Goal: Transaction & Acquisition: Purchase product/service

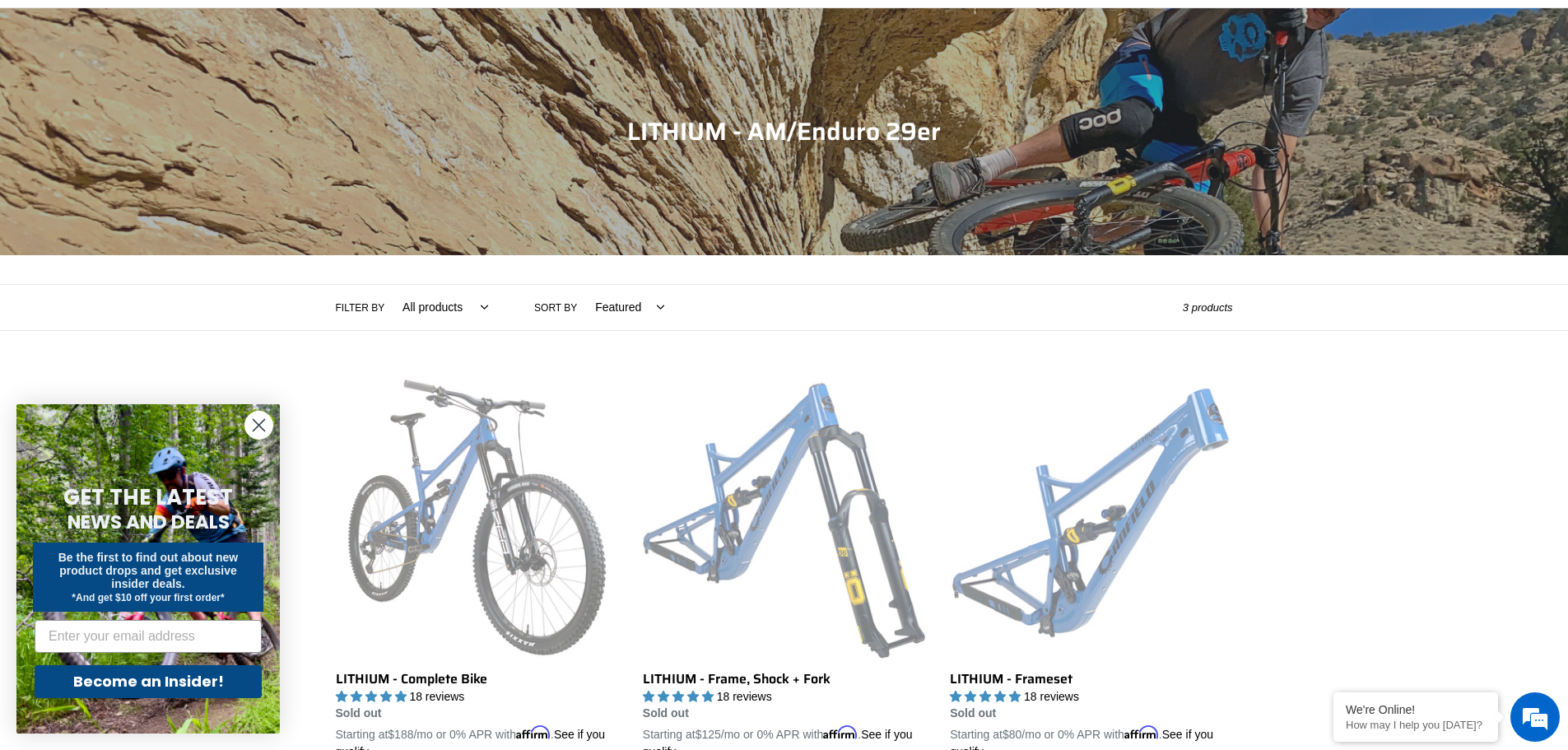
scroll to position [329, 0]
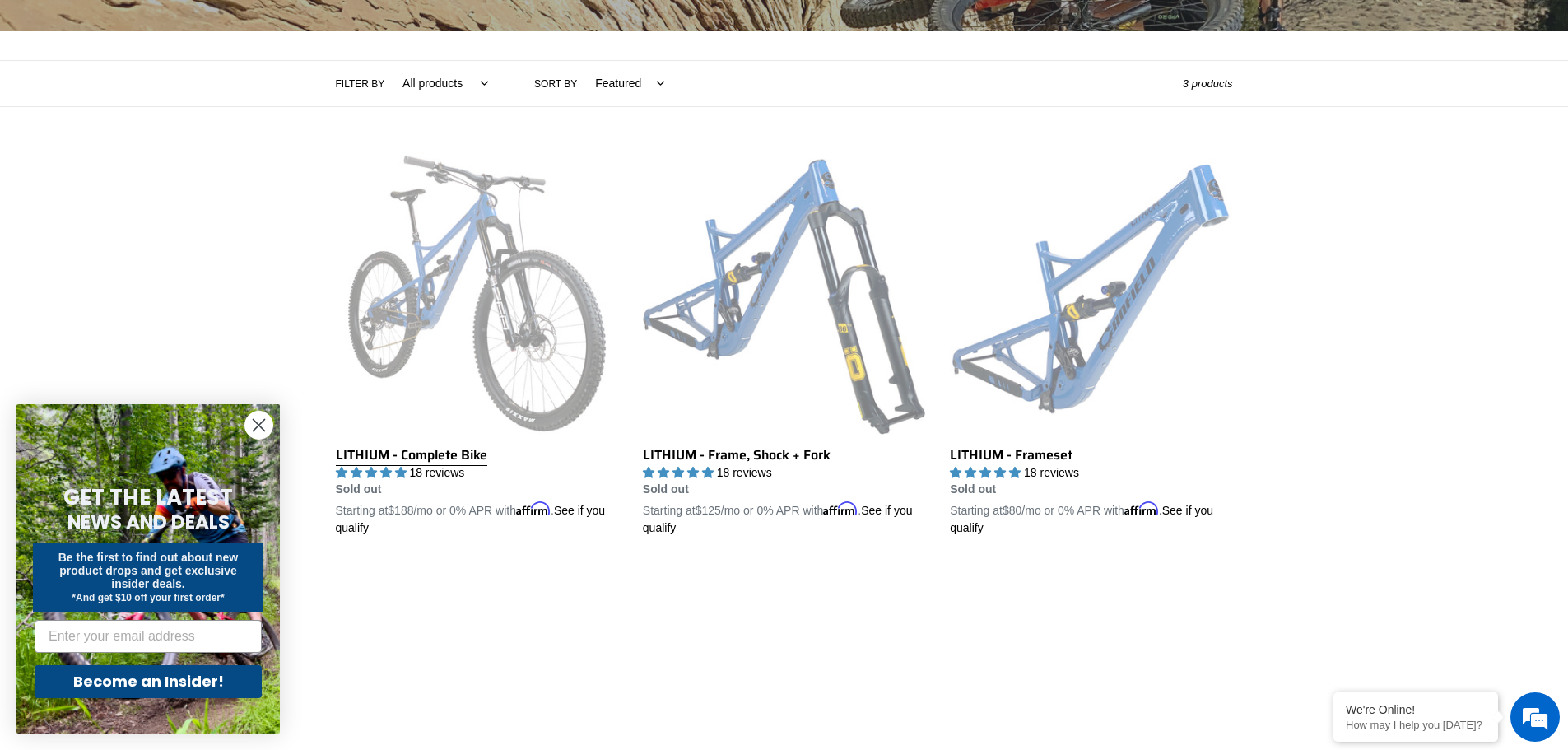
click at [430, 455] on link "LITHIUM - Complete Bike" at bounding box center [477, 345] width 282 height 385
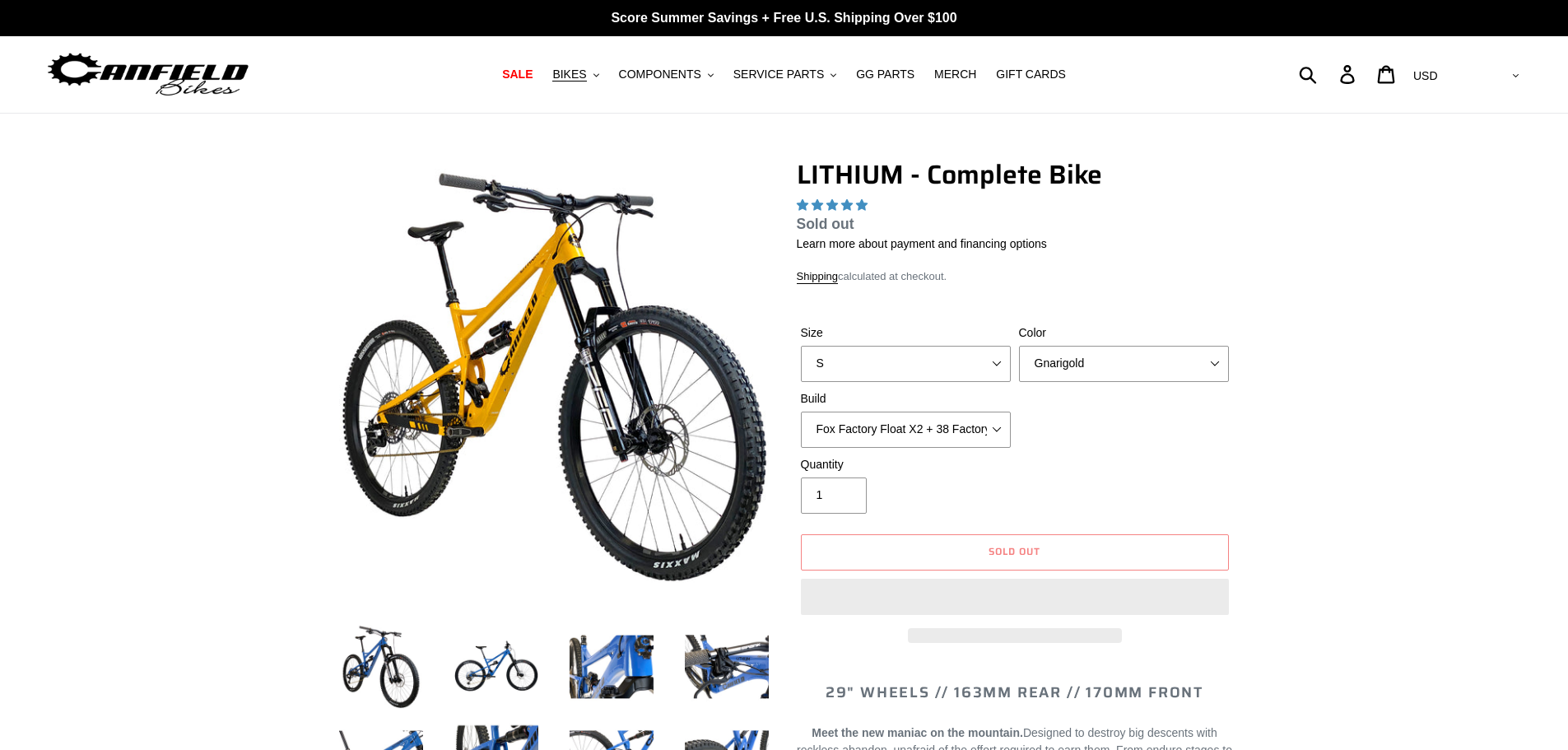
select select "highest-rating"
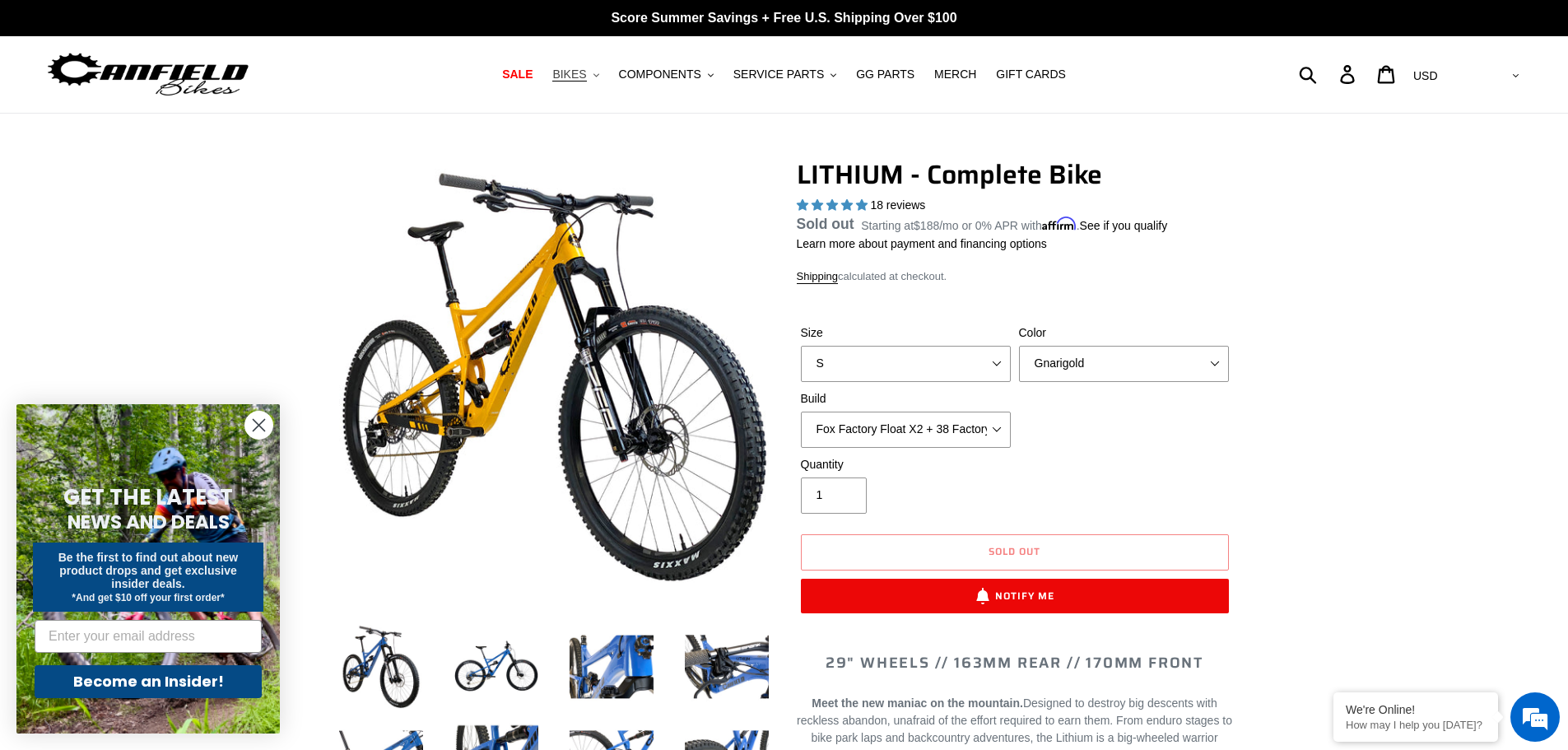
click at [586, 77] on span "BIKES" at bounding box center [569, 74] width 34 height 14
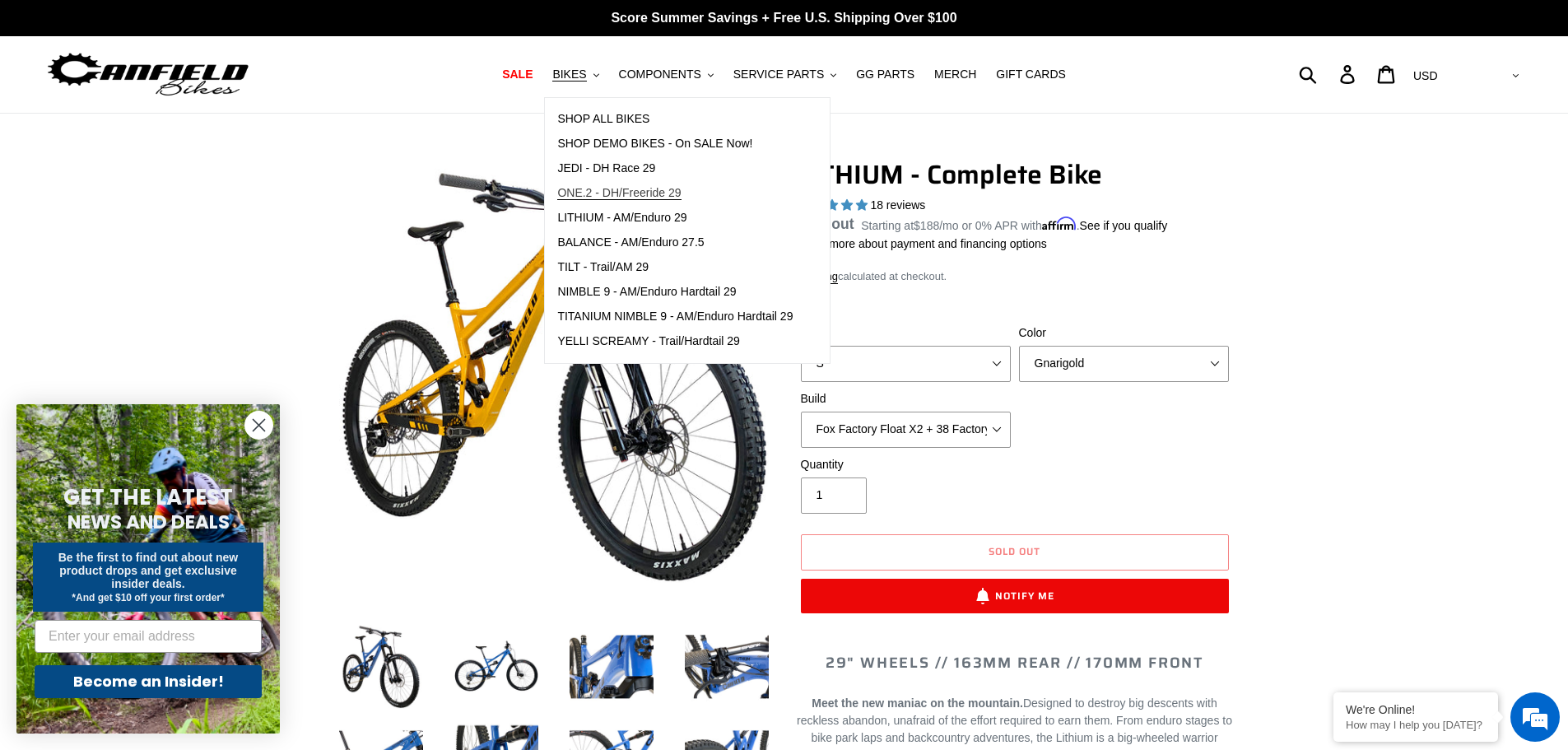
click at [639, 192] on span "ONE.2 - DH/Freeride 29" at bounding box center [619, 192] width 124 height 14
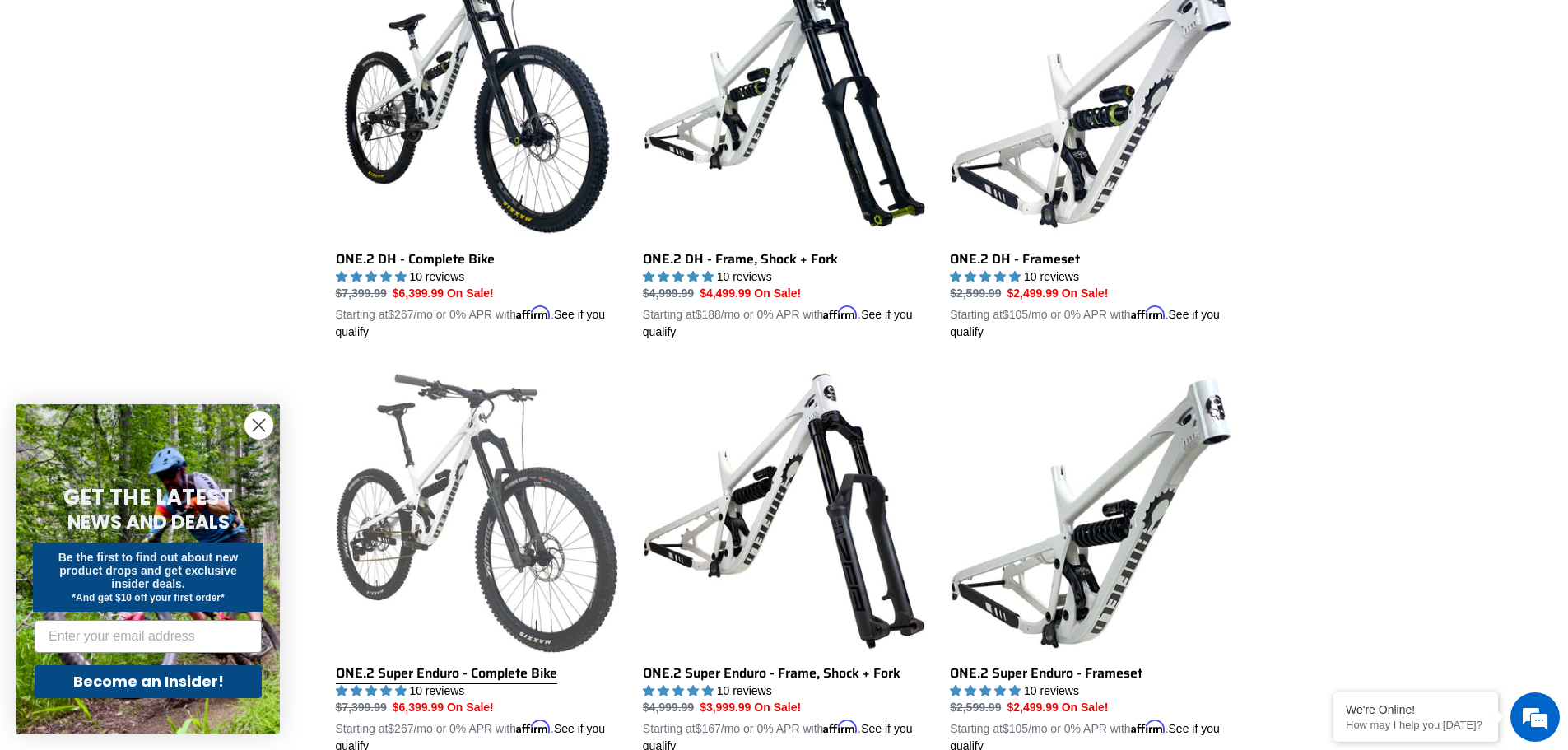
scroll to position [741, 0]
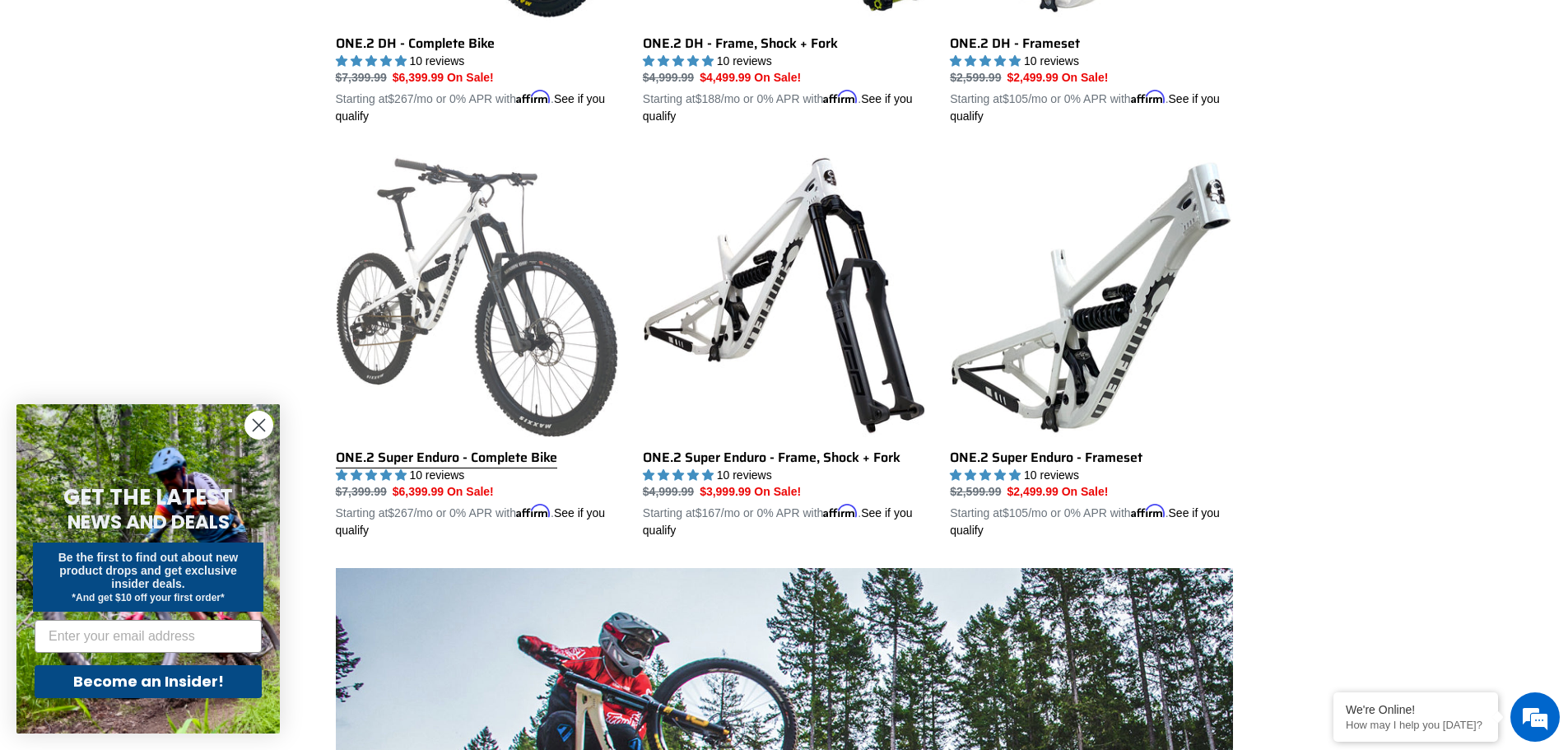
click at [484, 457] on link "ONE.2 Super Enduro - Complete Bike" at bounding box center [477, 347] width 282 height 385
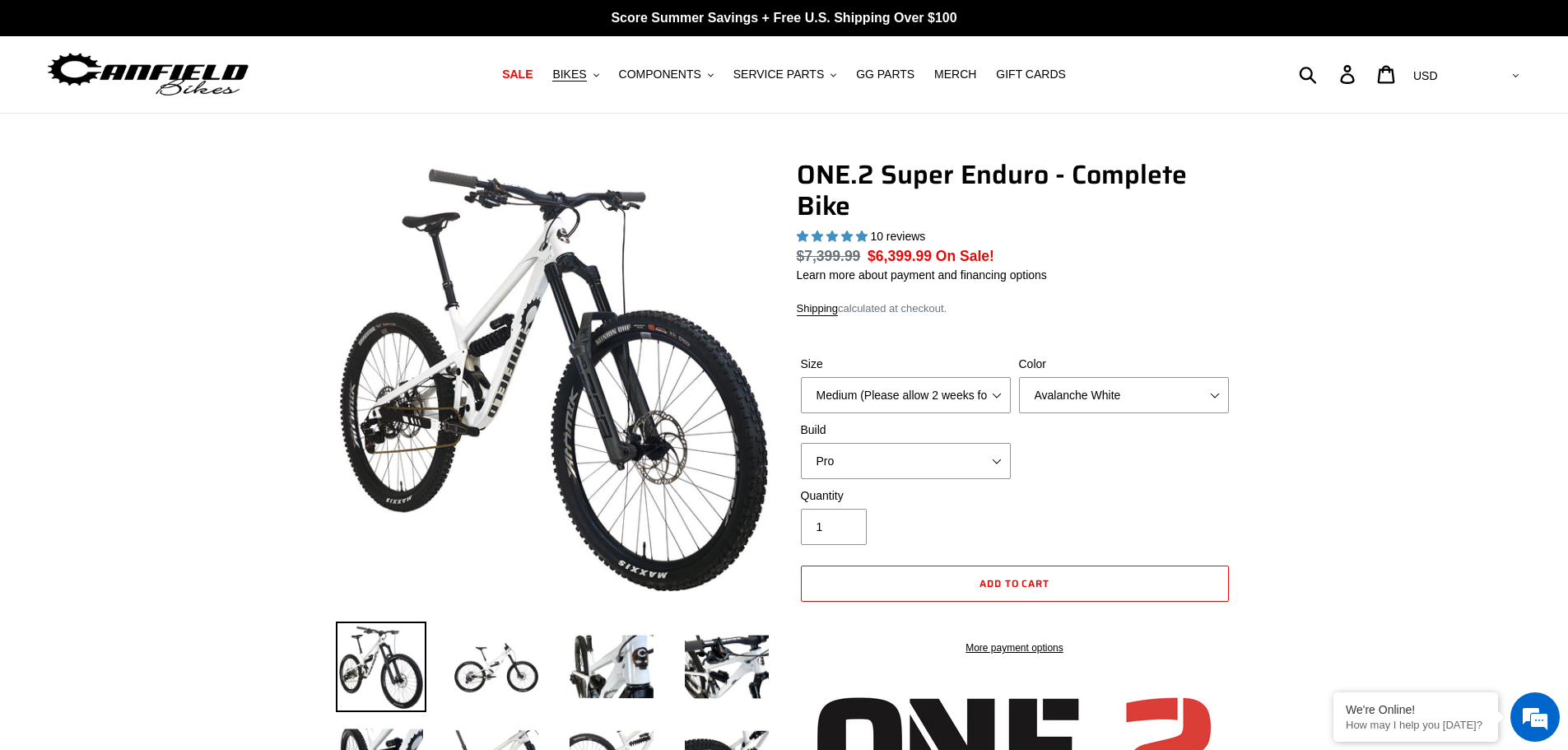
select select "highest-rating"
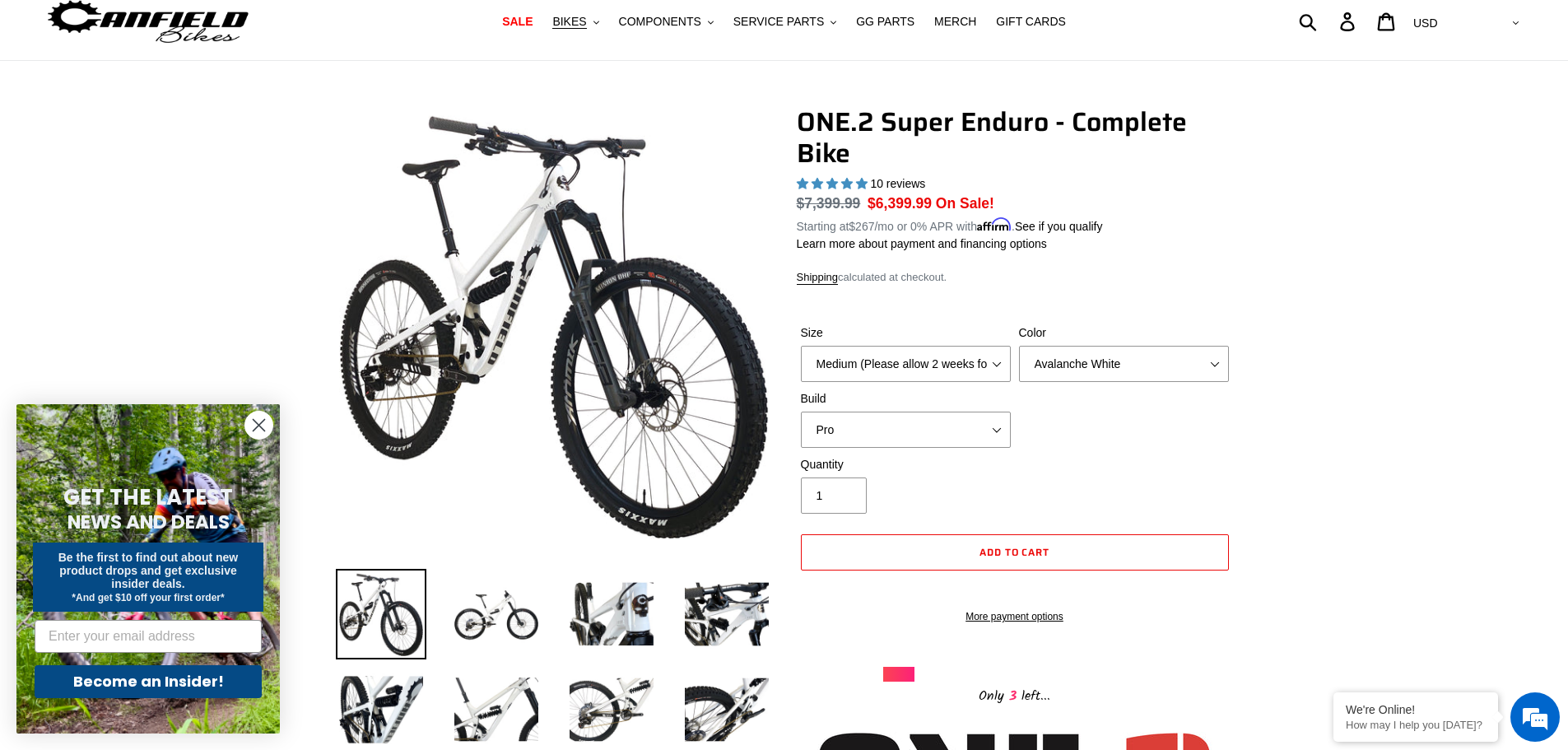
scroll to position [82, 0]
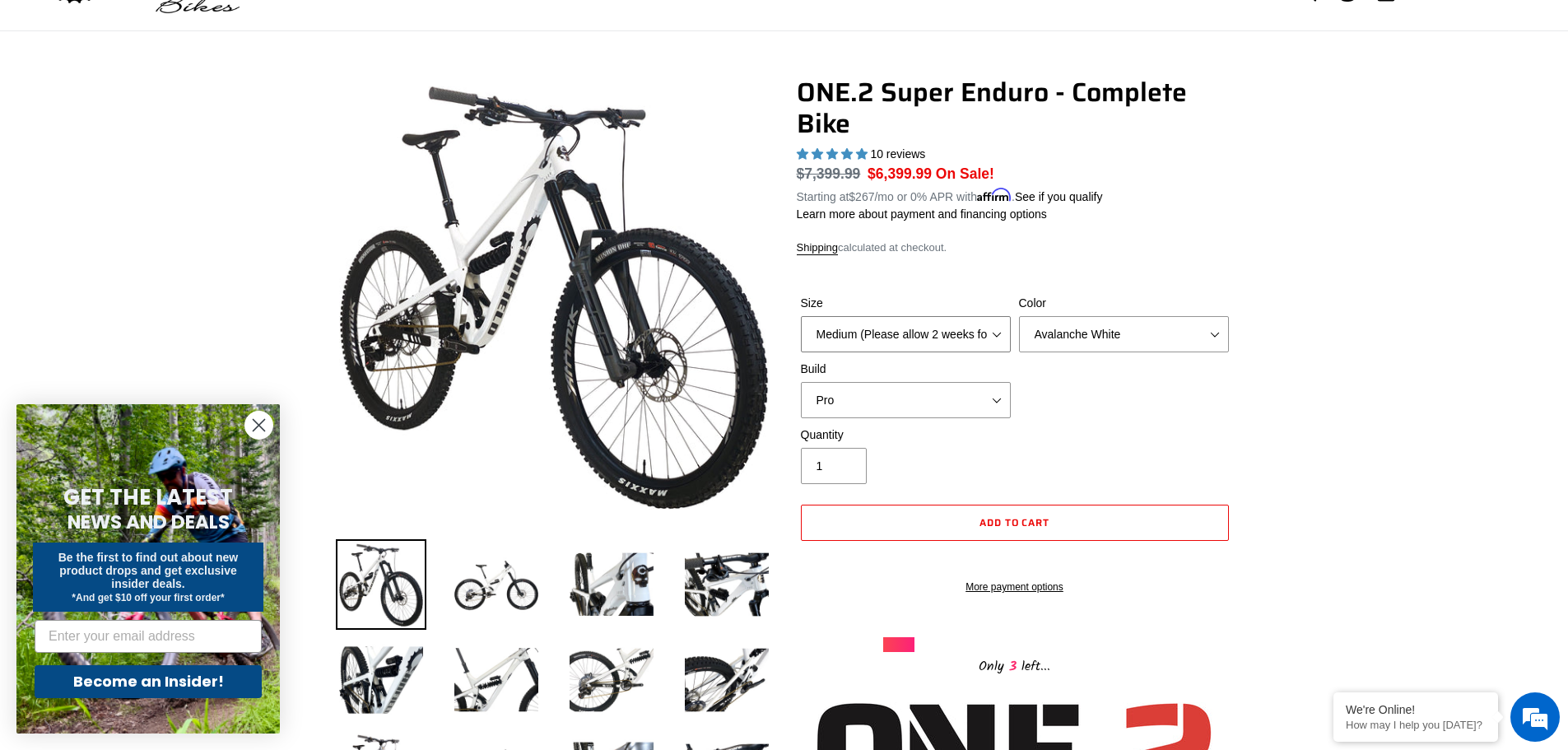
click at [999, 327] on select "Medium (Please allow 2 weeks for delivery) Large (Sold Out)" at bounding box center [905, 334] width 210 height 37
click at [1224, 410] on div "Size Medium (Please allow 2 weeks for delivery) Large (Sold Out) Color Avalanch…" at bounding box center [1015, 360] width 436 height 132
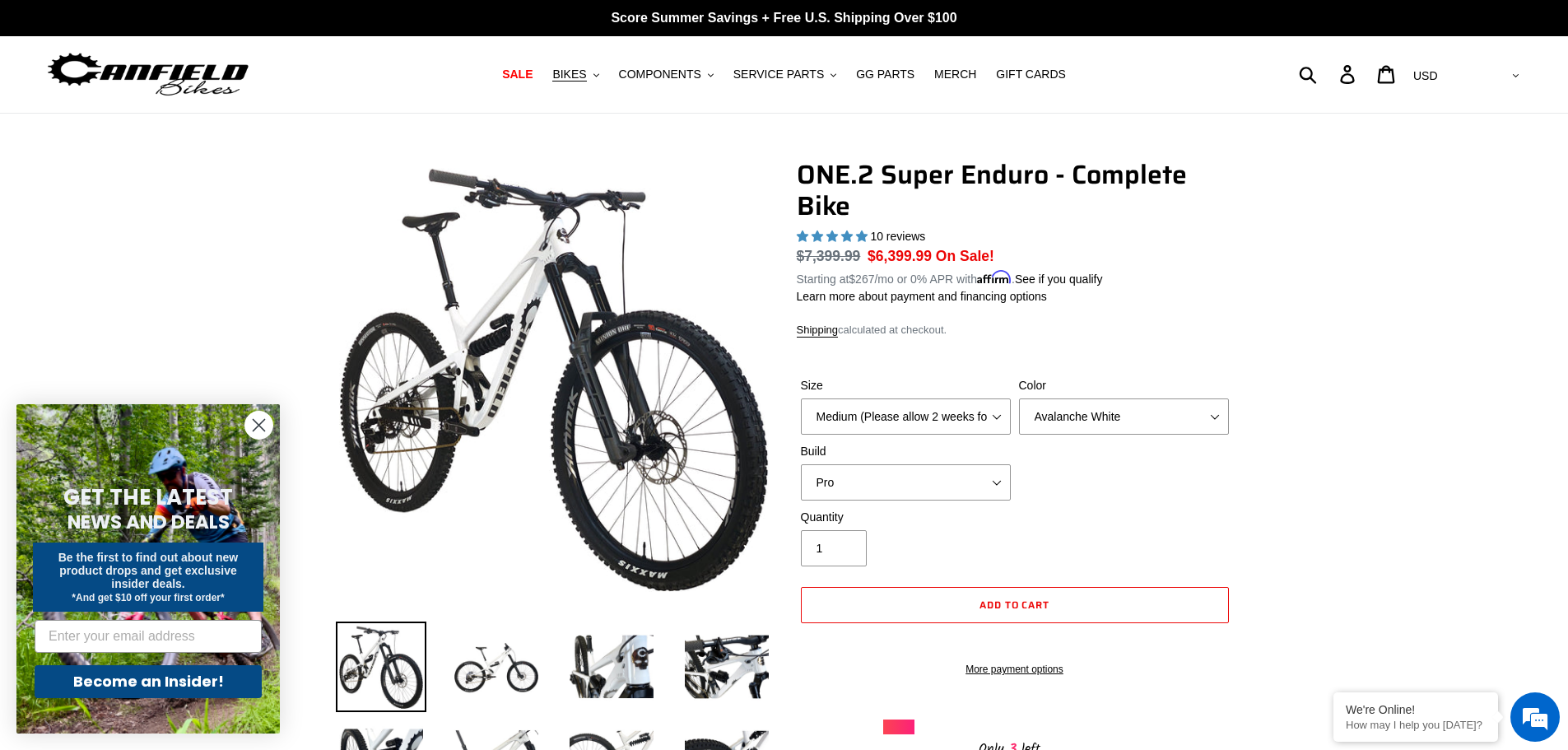
scroll to position [0, 0]
